Goal: Task Accomplishment & Management: Use online tool/utility

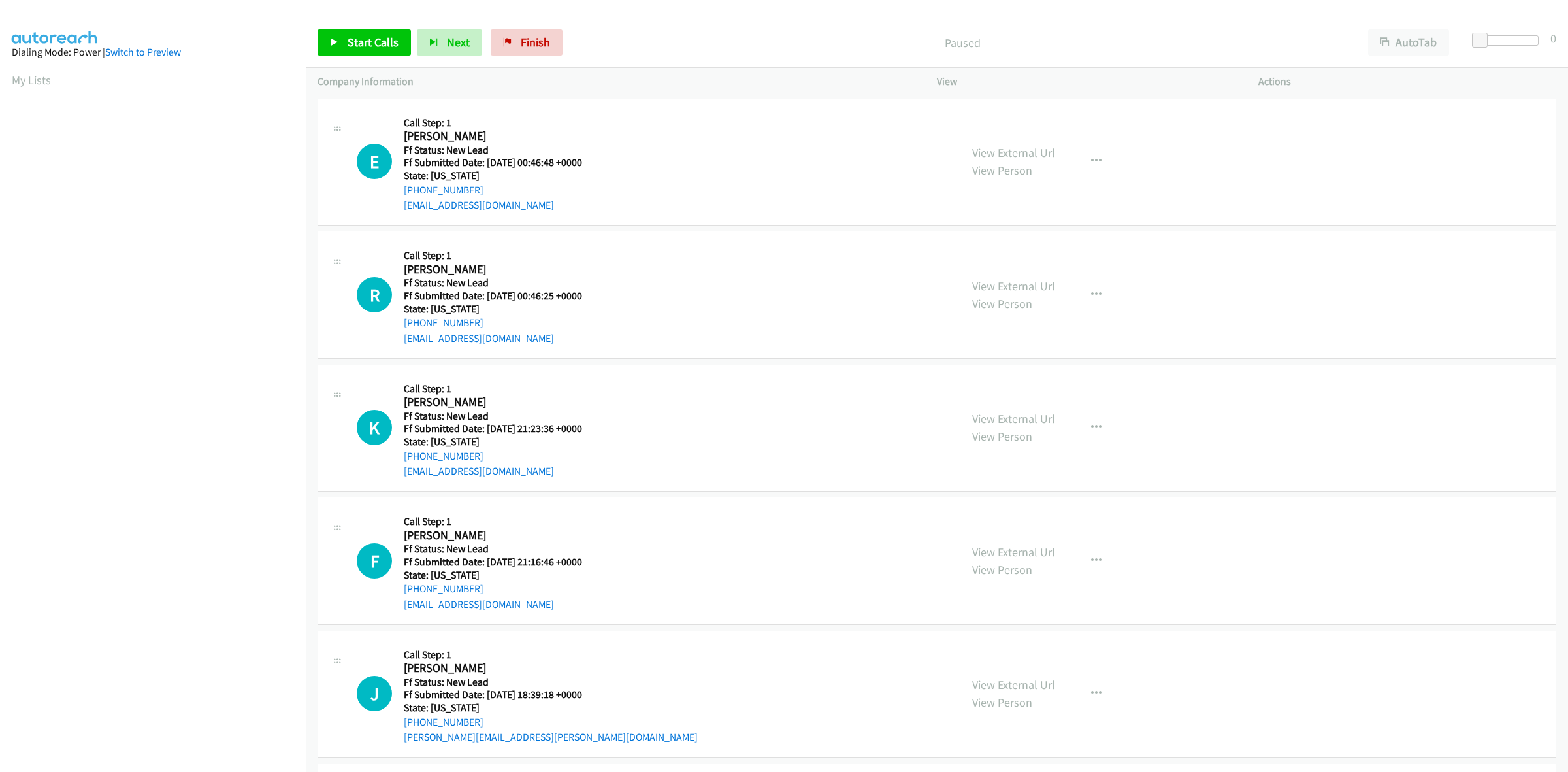
click at [1013, 151] on link "View External Url" at bounding box center [1013, 152] width 83 height 15
click at [1012, 284] on link "View External Url" at bounding box center [1013, 286] width 83 height 15
click at [1044, 415] on link "View External Url" at bounding box center [1013, 418] width 83 height 15
click at [1040, 548] on link "View External Url" at bounding box center [1013, 551] width 83 height 15
click at [998, 684] on link "View External Url" at bounding box center [1013, 684] width 83 height 15
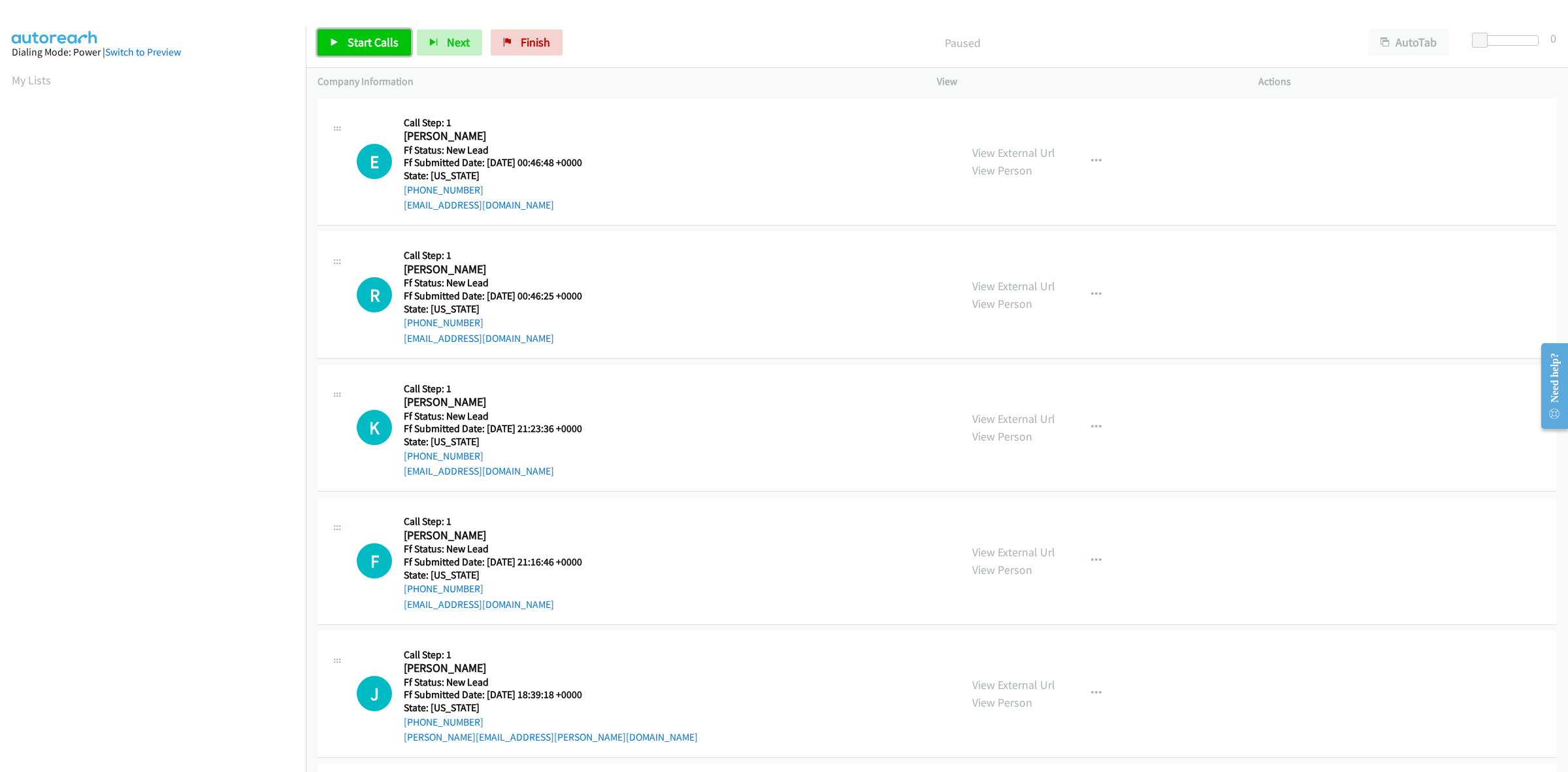
drag, startPoint x: 383, startPoint y: 33, endPoint x: 386, endPoint y: 27, distance: 6.7
click at [383, 33] on link "Start Calls" at bounding box center [364, 42] width 93 height 26
click at [347, 48] on span "Pause" at bounding box center [362, 42] width 29 height 15
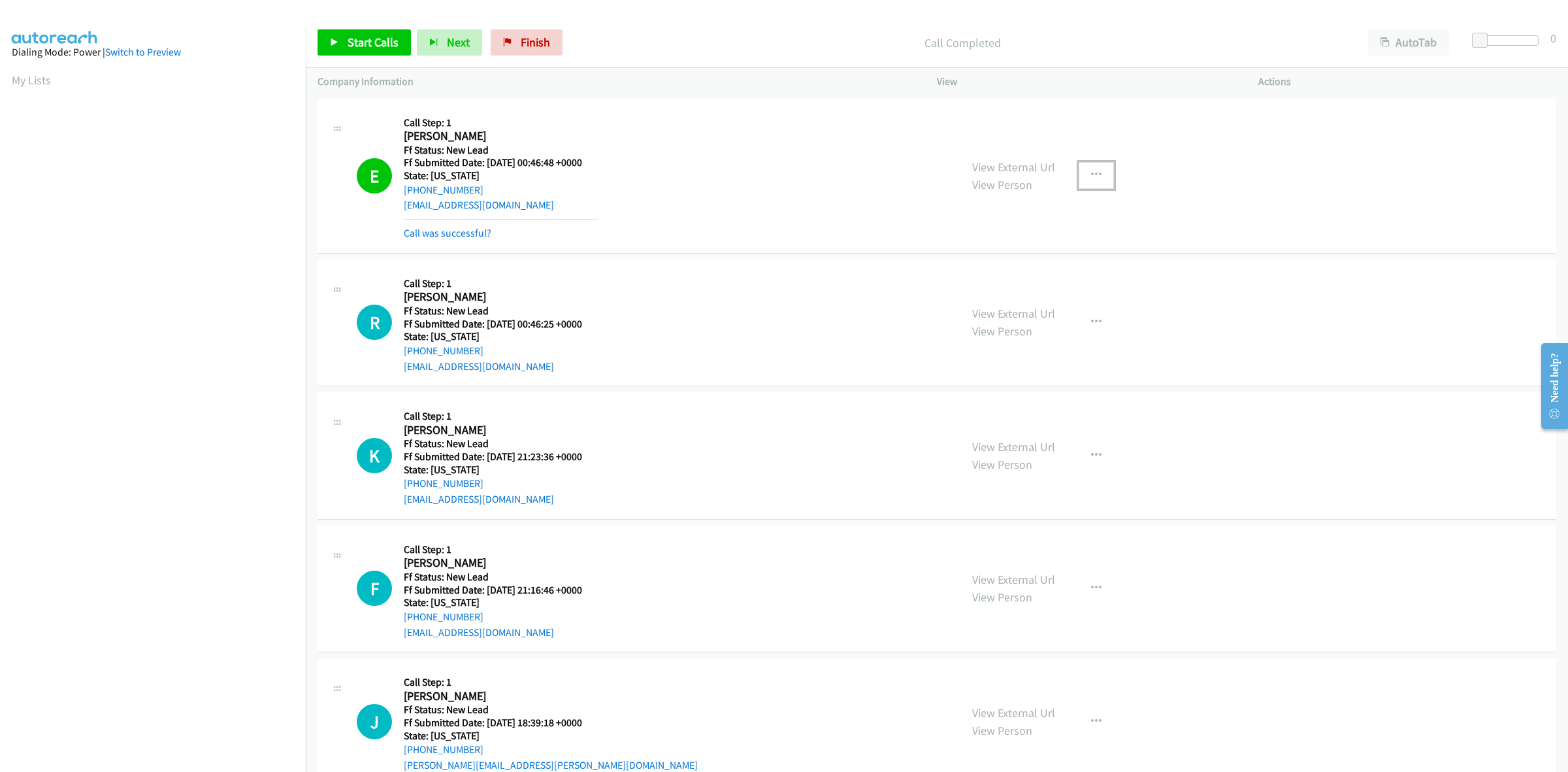
click at [1092, 177] on icon "button" at bounding box center [1097, 176] width 11 height 11
click at [1007, 265] on link "Skip Call" at bounding box center [1026, 261] width 174 height 26
click at [1096, 320] on button "button" at bounding box center [1096, 321] width 35 height 26
click at [991, 413] on link "Skip Call" at bounding box center [1026, 407] width 174 height 26
click at [1088, 582] on button "button" at bounding box center [1096, 587] width 35 height 26
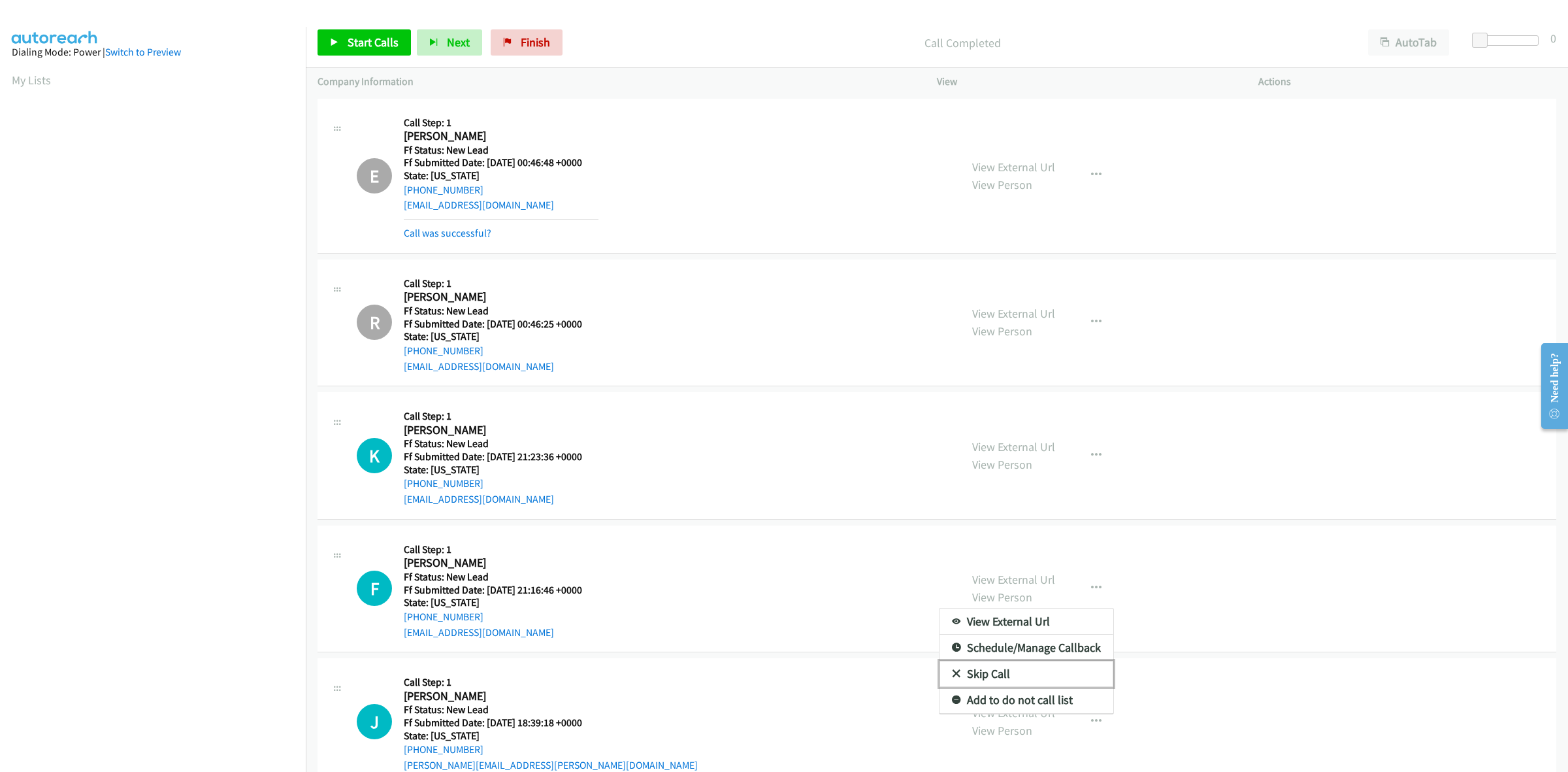
click at [983, 674] on link "Skip Call" at bounding box center [1026, 673] width 174 height 26
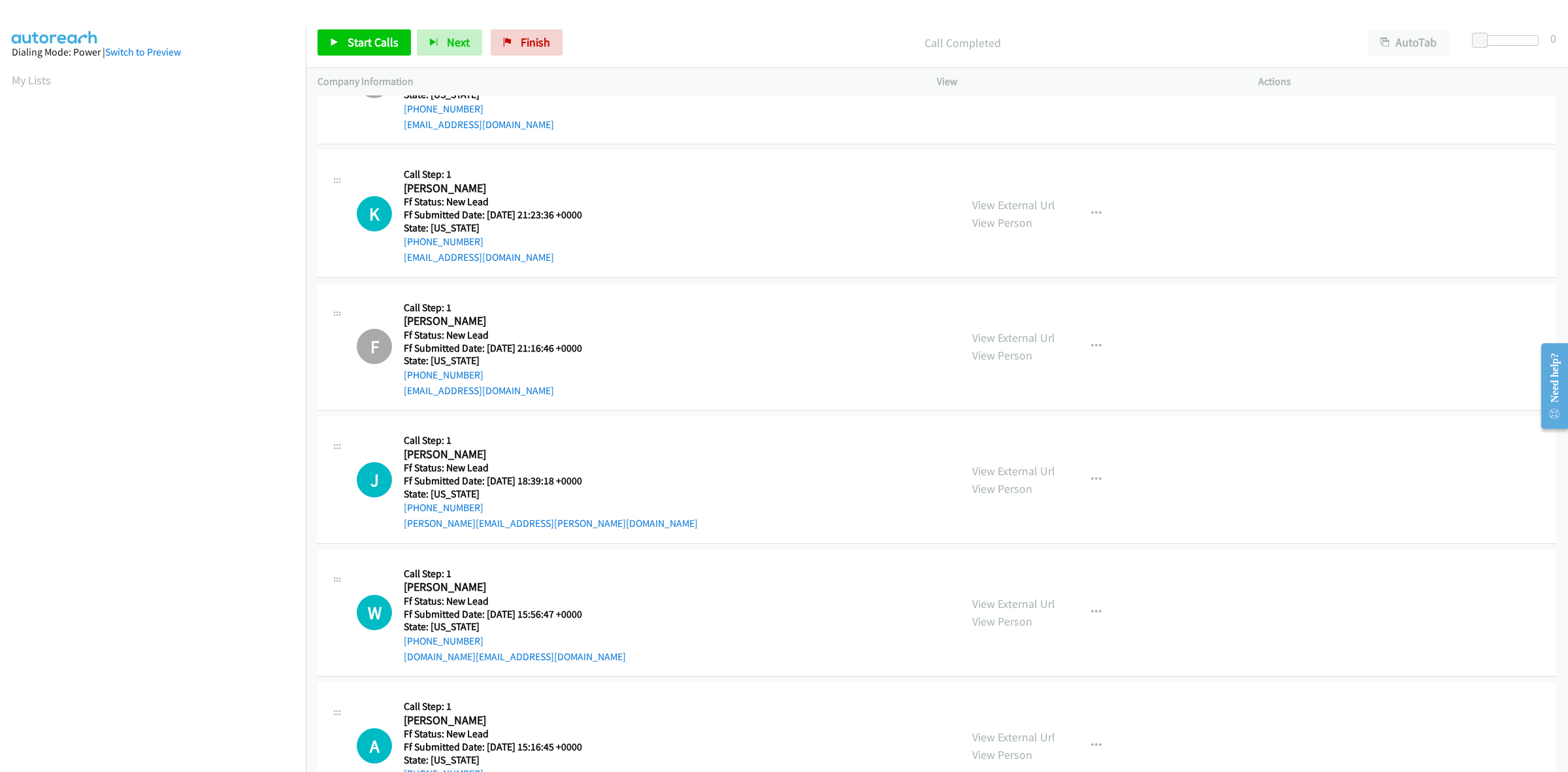
scroll to position [245, 0]
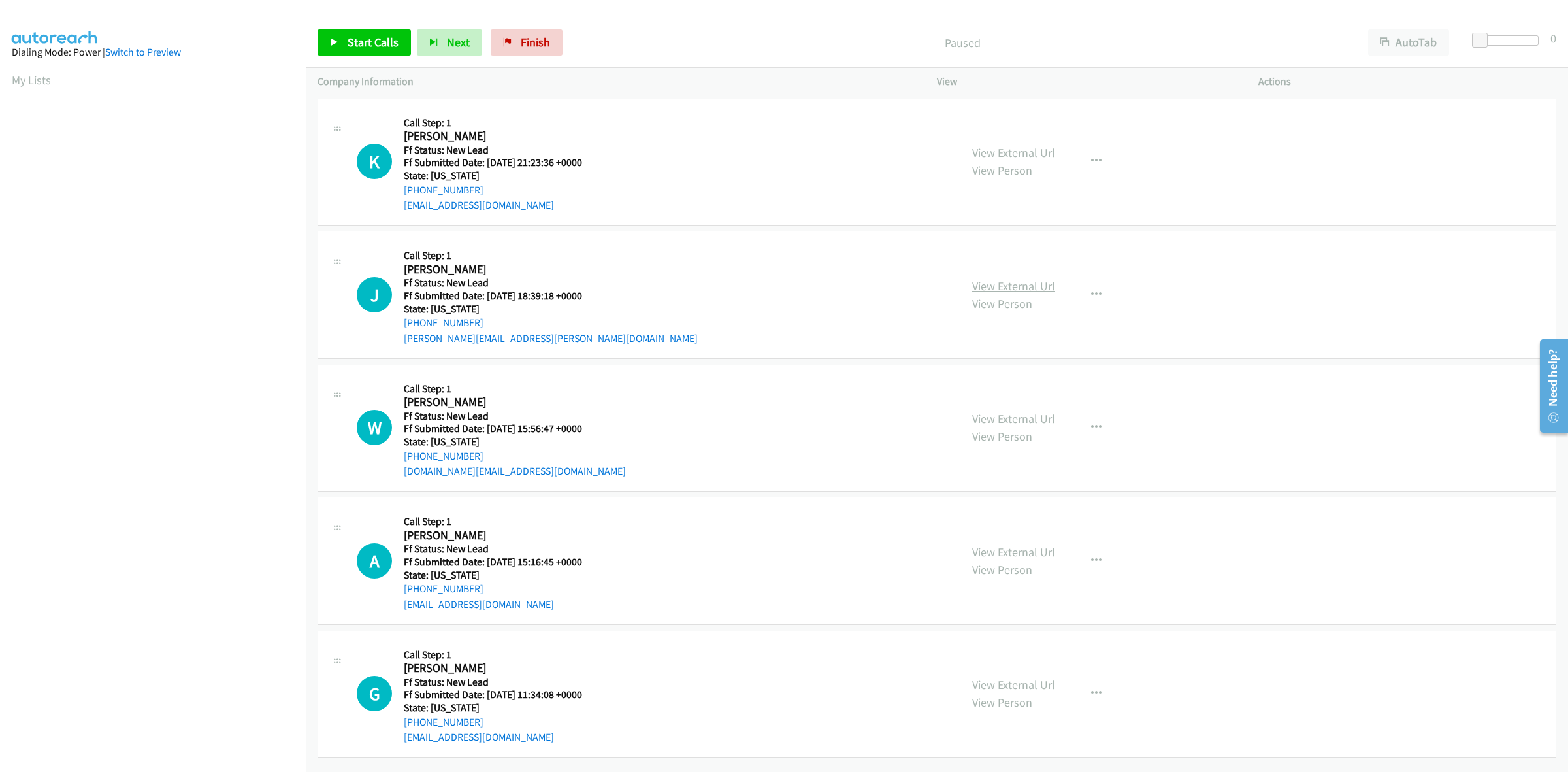
click at [1006, 290] on link "View External Url" at bounding box center [1013, 286] width 83 height 15
click at [1039, 416] on link "View External Url" at bounding box center [1013, 418] width 83 height 15
click at [1013, 556] on link "View External Url" at bounding box center [1013, 551] width 83 height 15
click at [1030, 683] on link "View External Url" at bounding box center [1013, 684] width 83 height 15
click at [1093, 292] on icon "button" at bounding box center [1097, 295] width 11 height 11
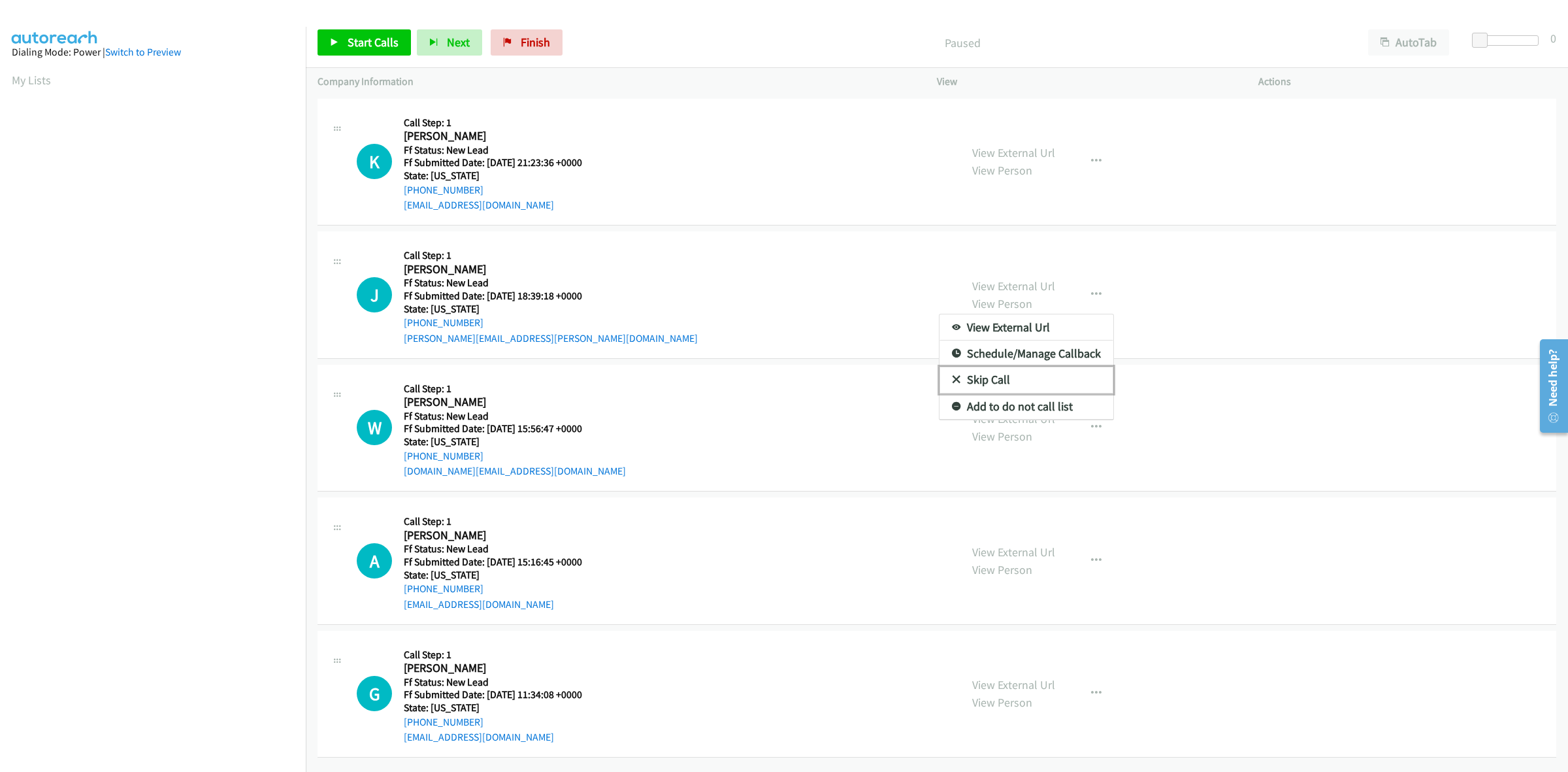
click at [1004, 374] on link "Skip Call" at bounding box center [1026, 379] width 174 height 26
click at [1091, 423] on icon "button" at bounding box center [1097, 427] width 11 height 11
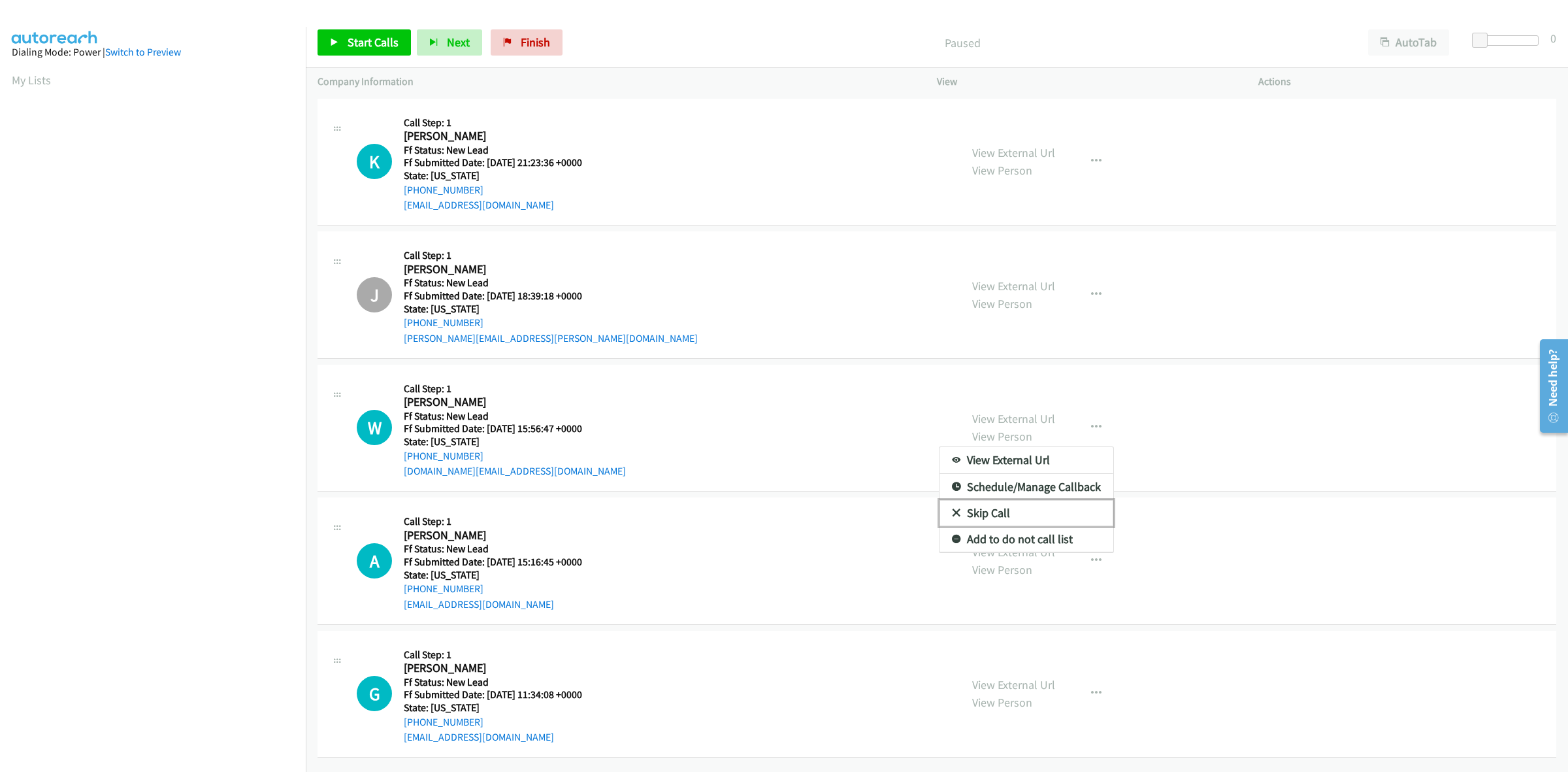
click at [993, 507] on link "Skip Call" at bounding box center [1026, 512] width 174 height 26
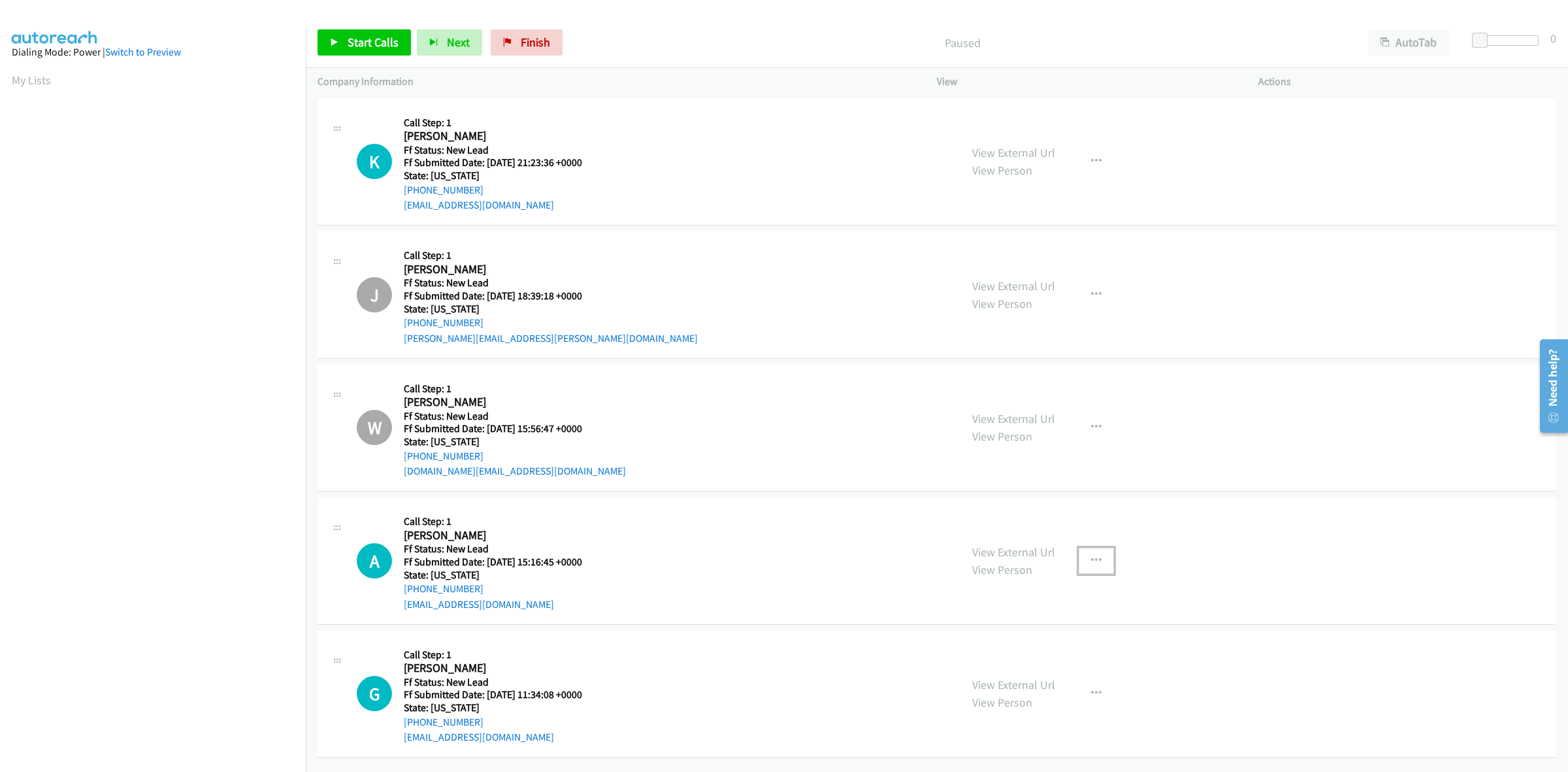
click at [1093, 567] on button "button" at bounding box center [1096, 560] width 35 height 26
click at [965, 643] on link "Skip Call" at bounding box center [1026, 645] width 174 height 26
click at [367, 46] on span "Start Calls" at bounding box center [373, 42] width 51 height 15
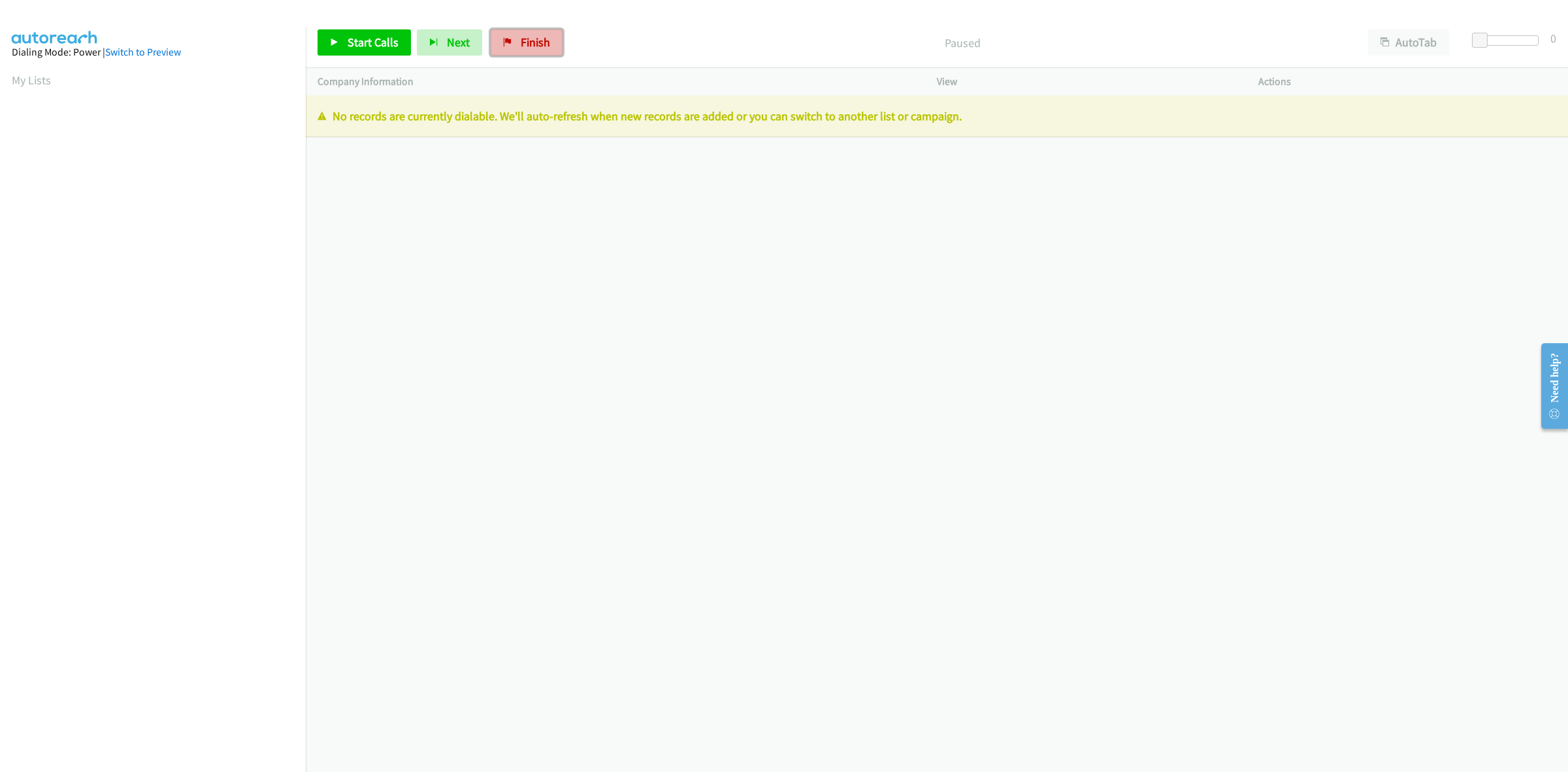
click at [537, 44] on span "Finish" at bounding box center [535, 42] width 29 height 15
